Goal: Task Accomplishment & Management: Manage account settings

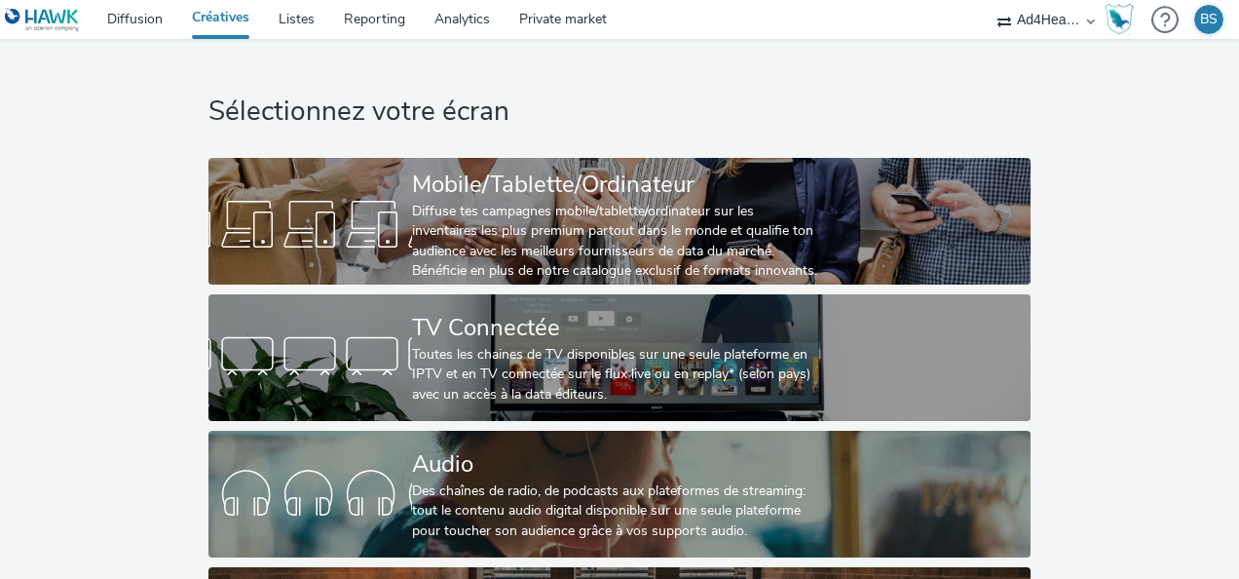
scroll to position [1, 0]
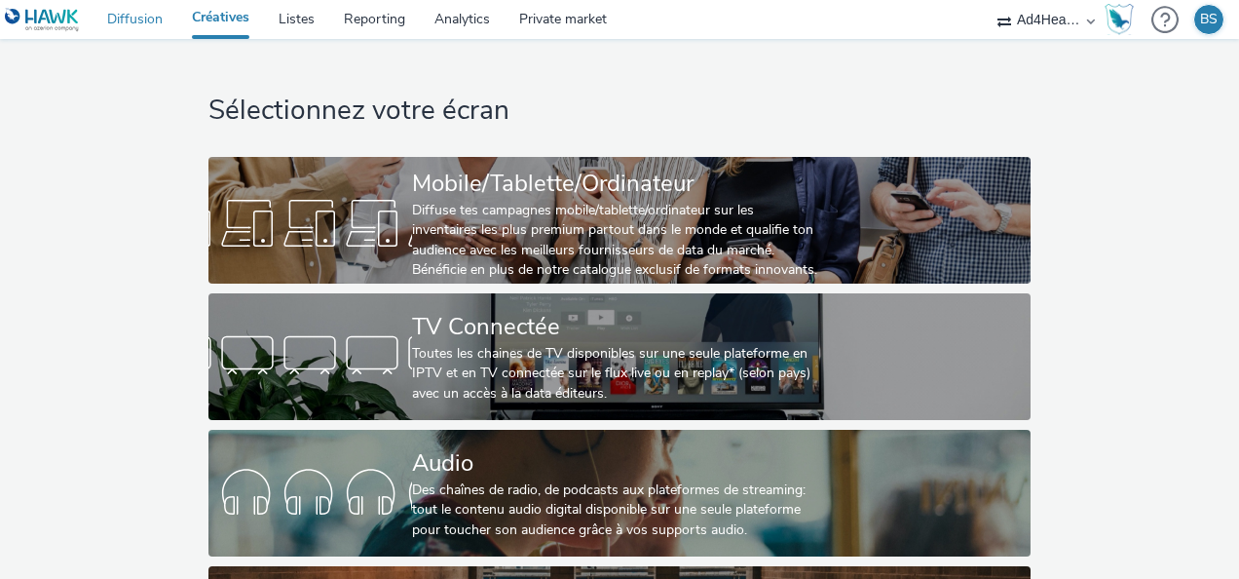
click at [140, 18] on link "Diffusion" at bounding box center [135, 19] width 85 height 39
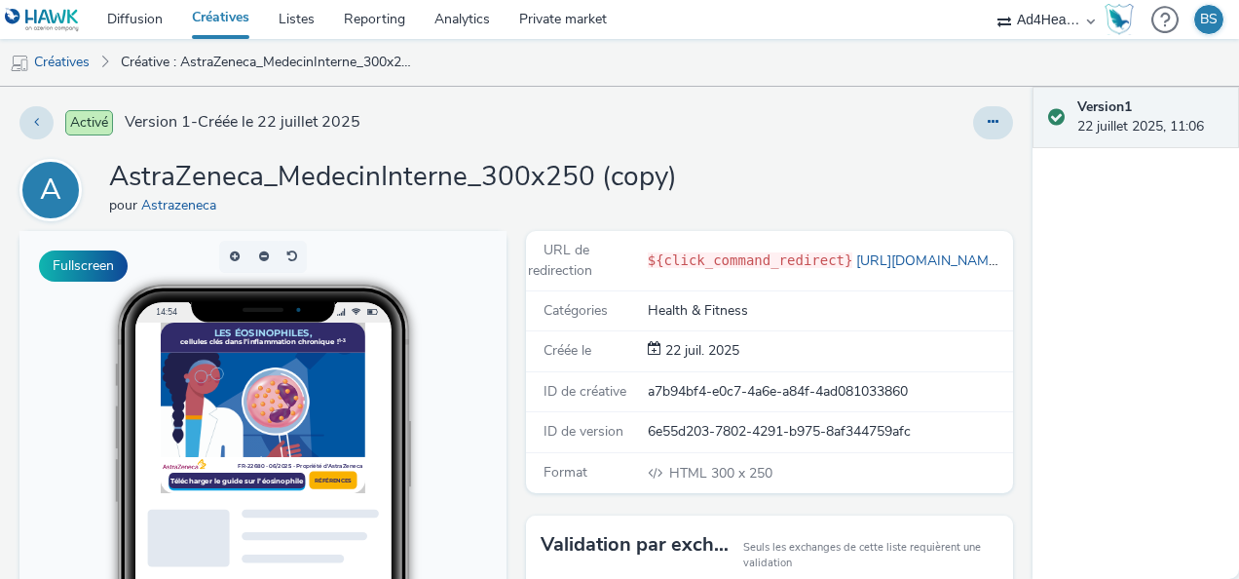
click at [280, 547] on link "Télécharger le guide sur l’éosinophile" at bounding box center [269, 548] width 195 height 22
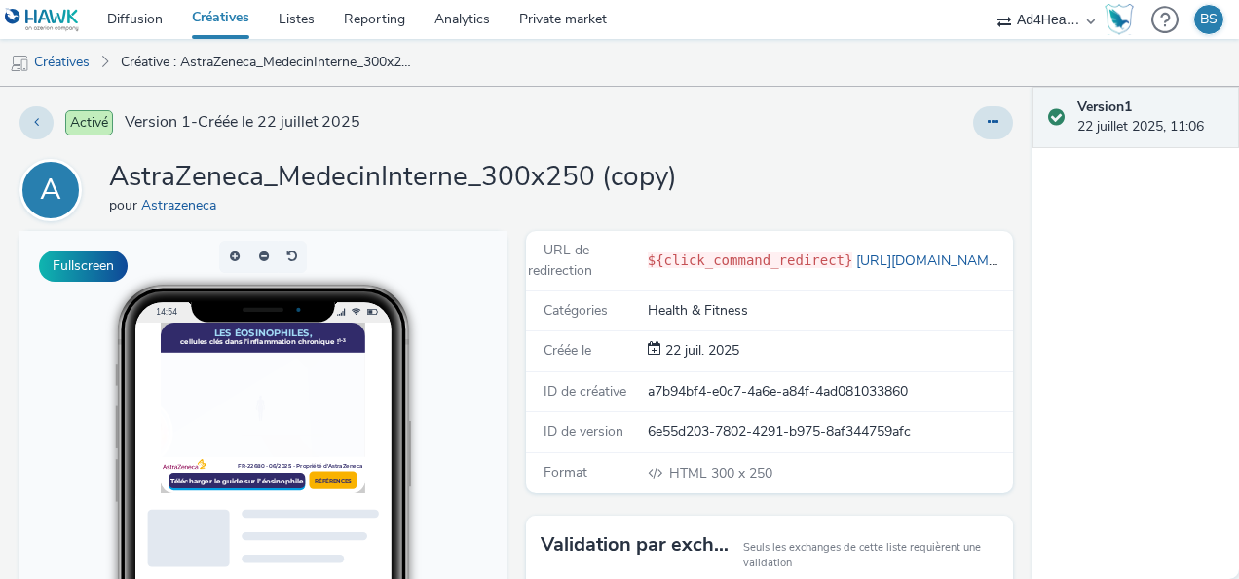
click at [1206, 17] on div "BS" at bounding box center [1209, 19] width 18 height 29
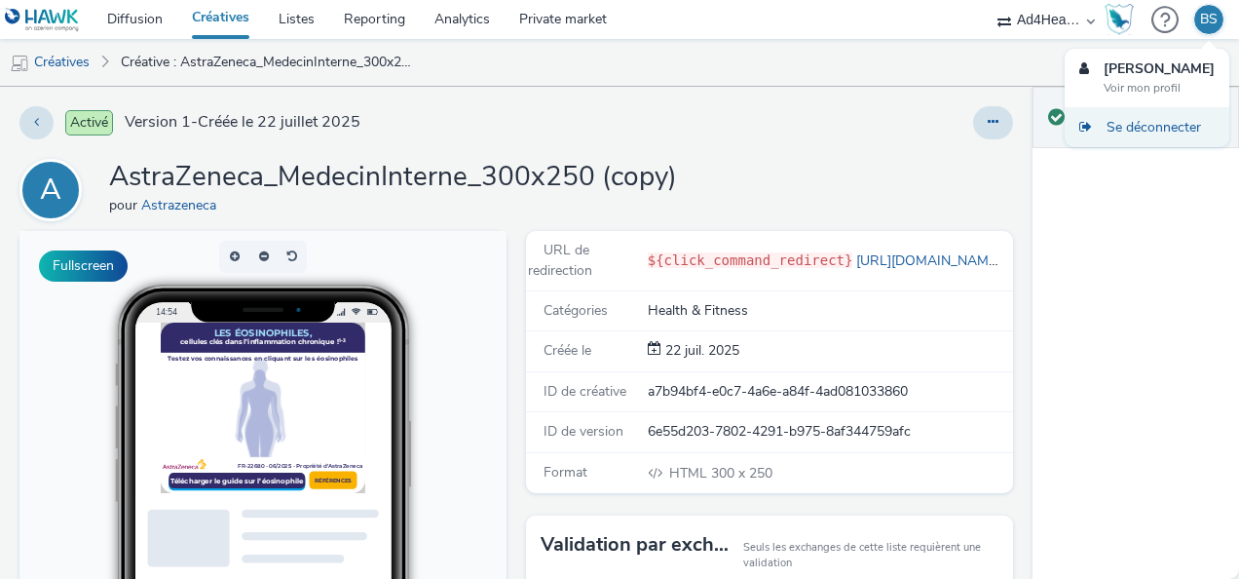
click at [1155, 125] on div "Se déconnecter" at bounding box center [1154, 127] width 94 height 20
